Goal: Transaction & Acquisition: Purchase product/service

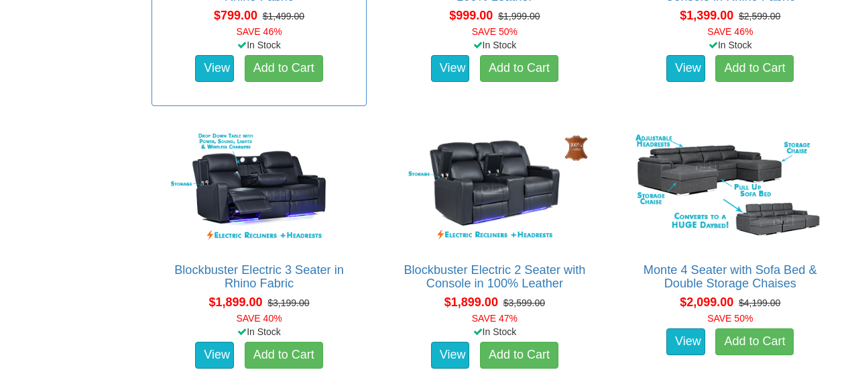
scroll to position [1140, 0]
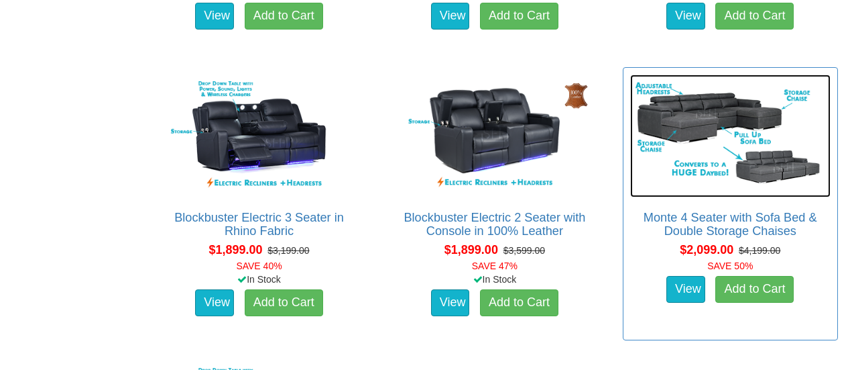
click at [731, 111] on img at bounding box center [730, 135] width 201 height 123
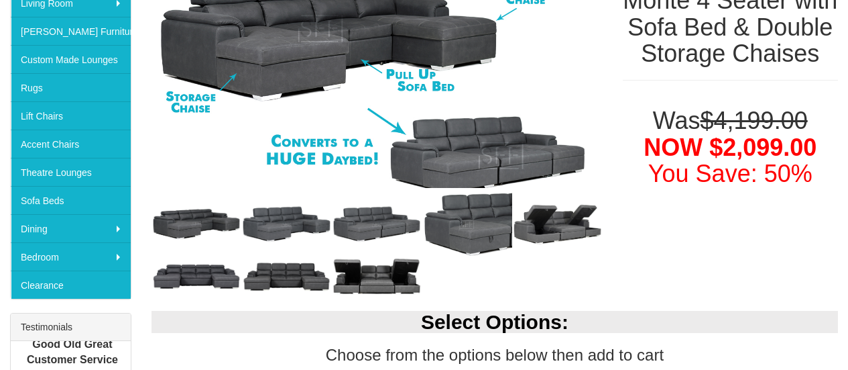
scroll to position [335, 0]
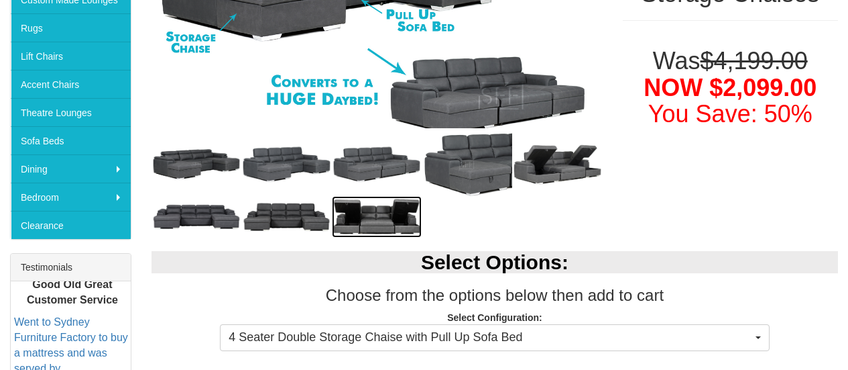
click at [391, 217] on img at bounding box center [377, 217] width 91 height 42
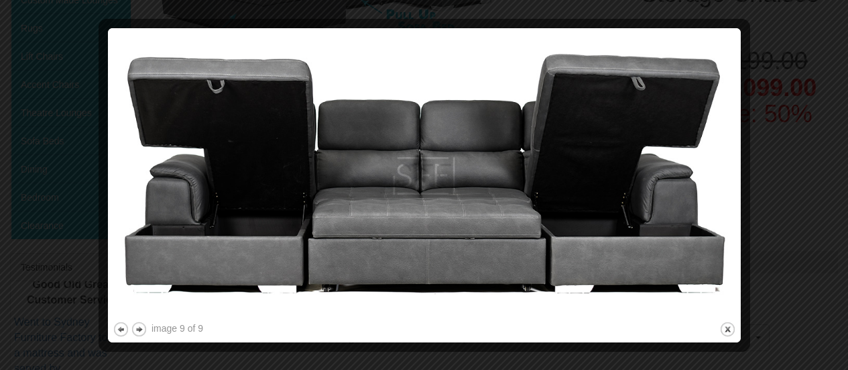
click at [410, 209] on img at bounding box center [425, 176] width 624 height 286
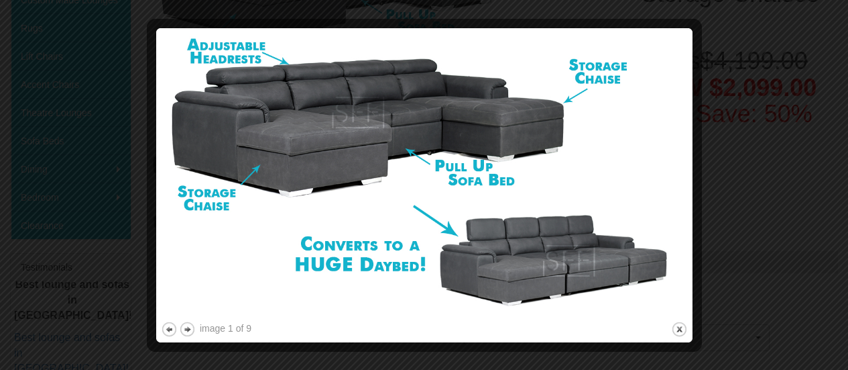
click at [779, 215] on div at bounding box center [424, 185] width 848 height 370
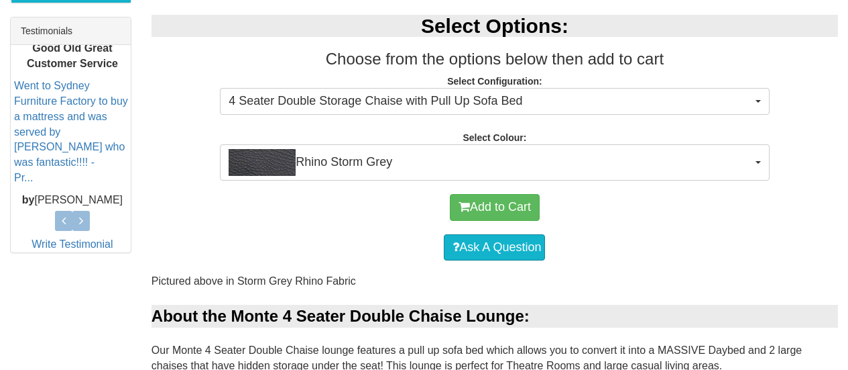
scroll to position [415, 0]
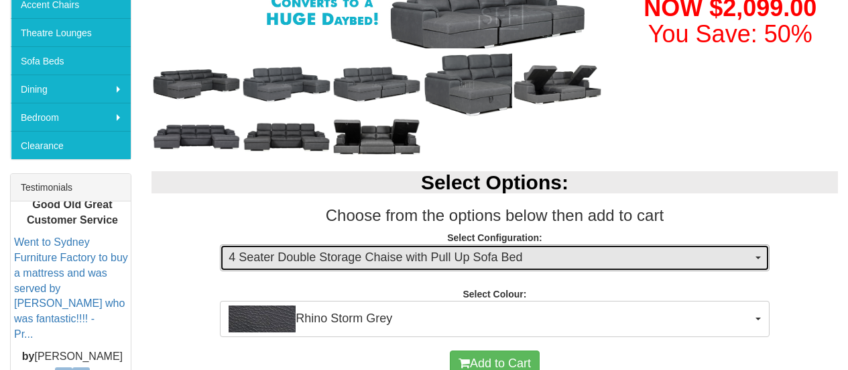
click at [558, 255] on span "4 Seater Double Storage Chaise with Pull Up Sofa Bed" at bounding box center [490, 257] width 523 height 17
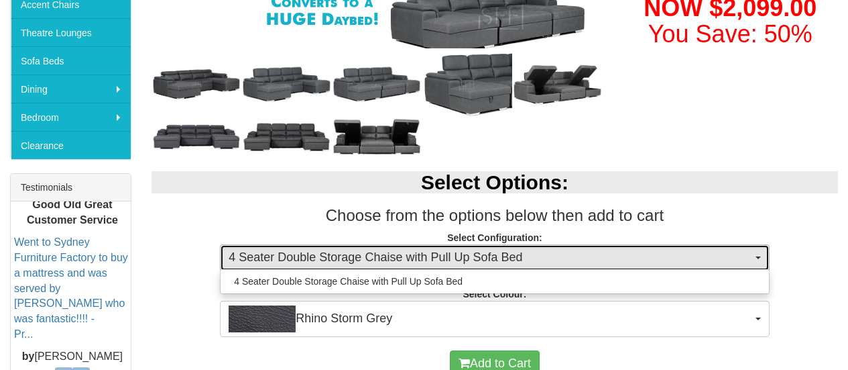
click at [558, 255] on span "4 Seater Double Storage Chaise with Pull Up Sofa Bed" at bounding box center [490, 257] width 523 height 17
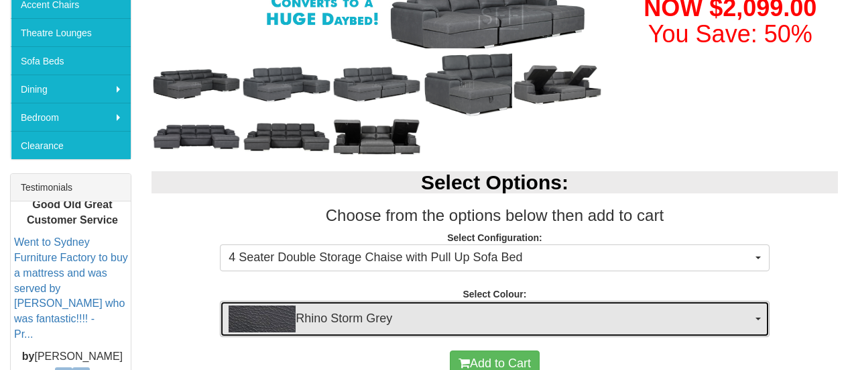
click at [540, 327] on span "Rhino Storm Grey" at bounding box center [490, 318] width 523 height 27
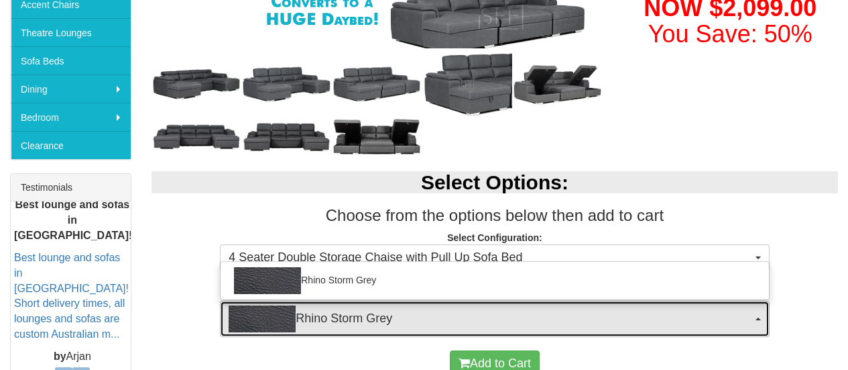
click at [541, 324] on span "Rhino Storm Grey" at bounding box center [490, 318] width 523 height 27
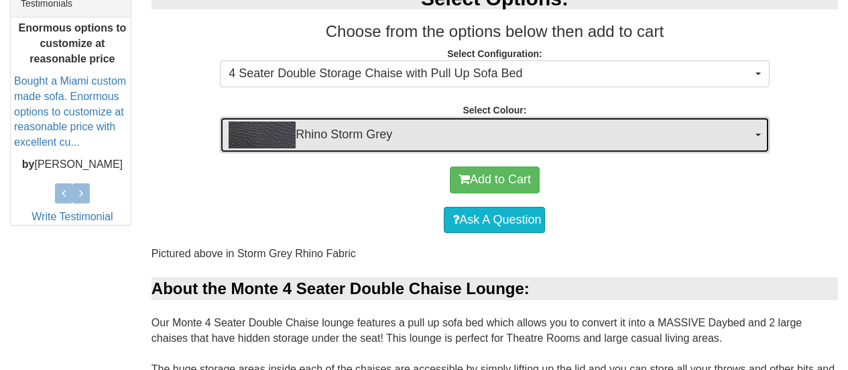
scroll to position [583, 0]
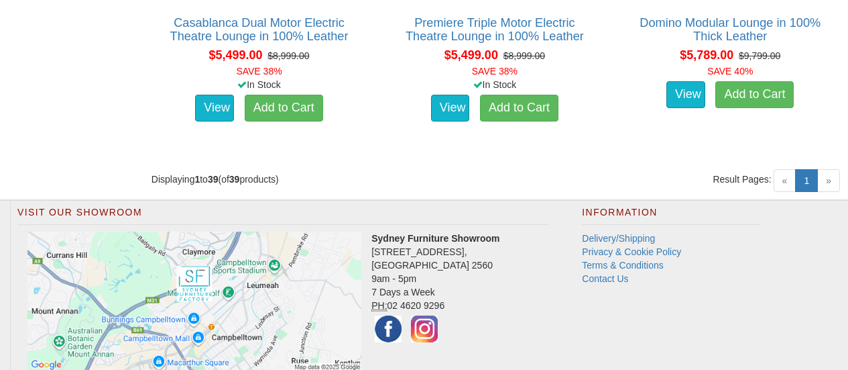
scroll to position [4537, 0]
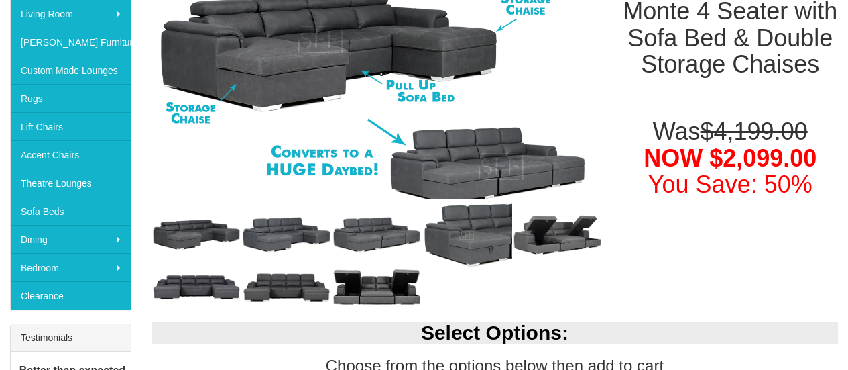
scroll to position [268, 0]
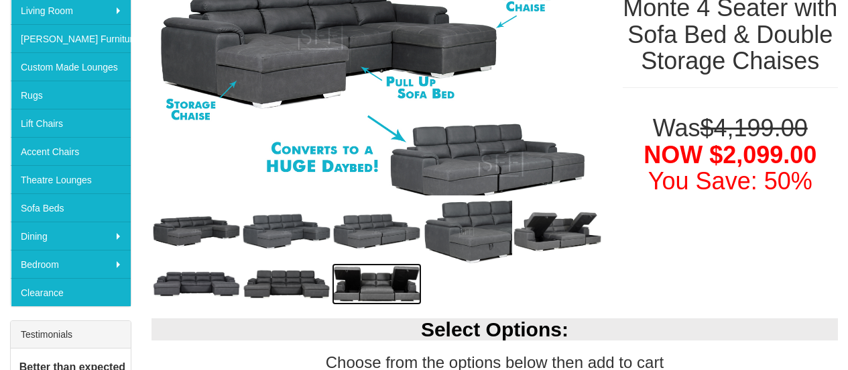
click at [381, 279] on img at bounding box center [377, 284] width 91 height 42
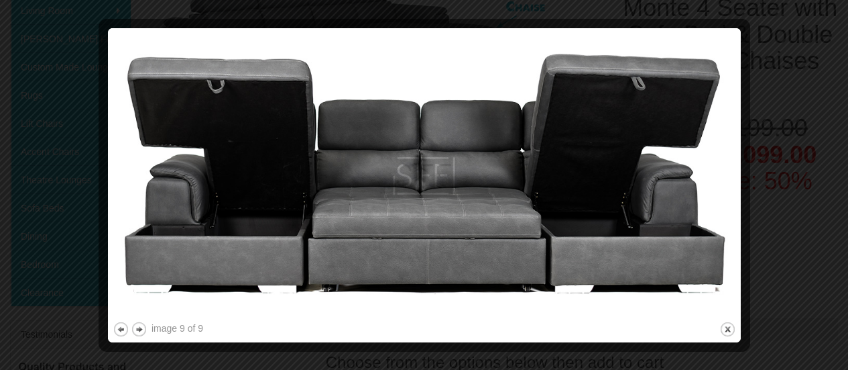
click at [795, 103] on div at bounding box center [424, 185] width 848 height 370
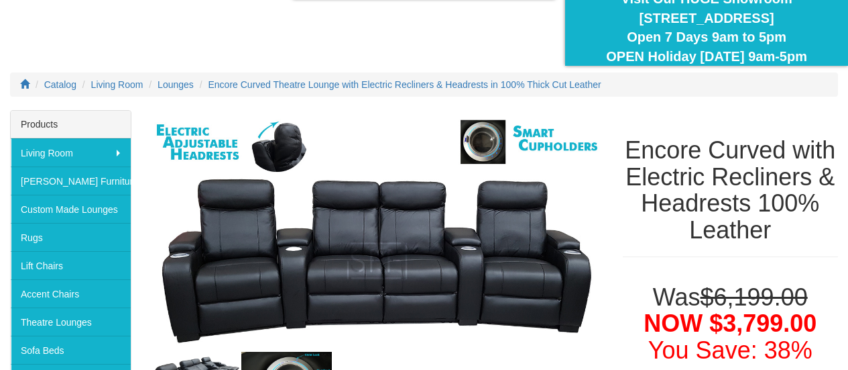
scroll to position [156, 0]
